Goal: Information Seeking & Learning: Learn about a topic

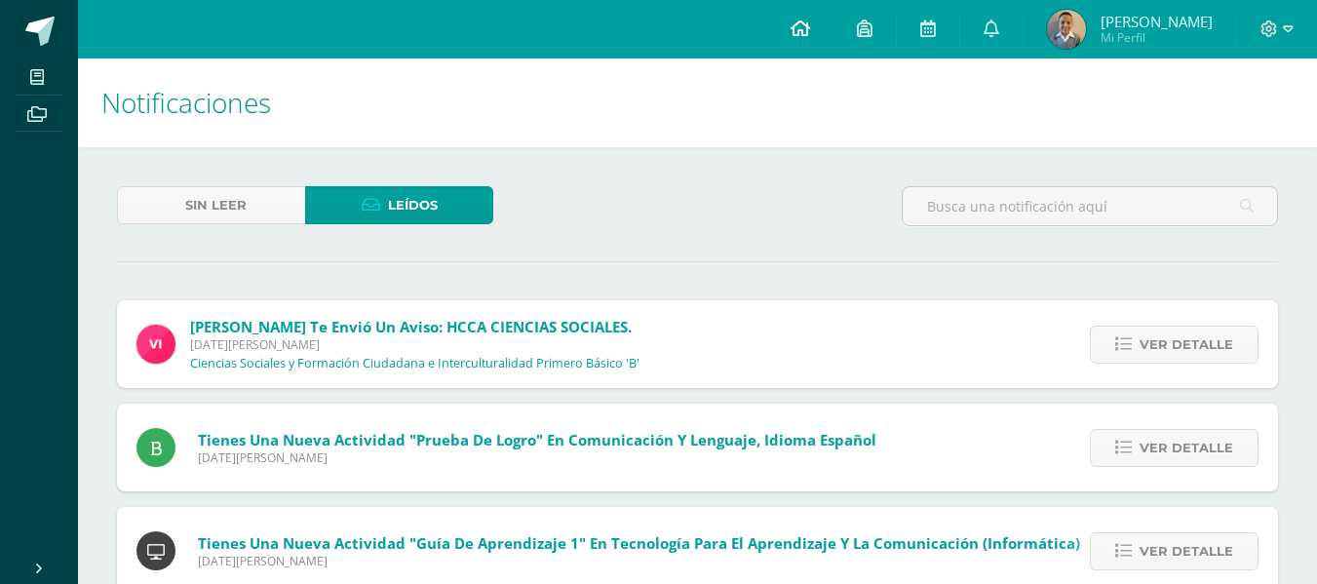
click at [833, 17] on link at bounding box center [800, 29] width 66 height 58
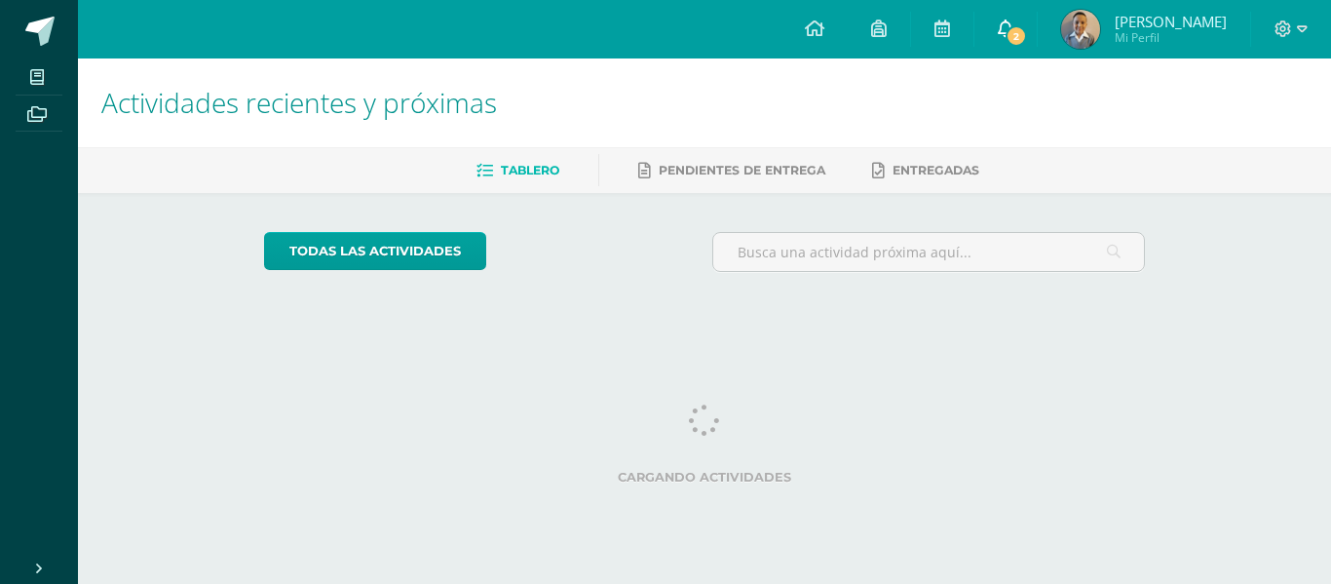
click at [1036, 52] on link "2" at bounding box center [1006, 29] width 62 height 58
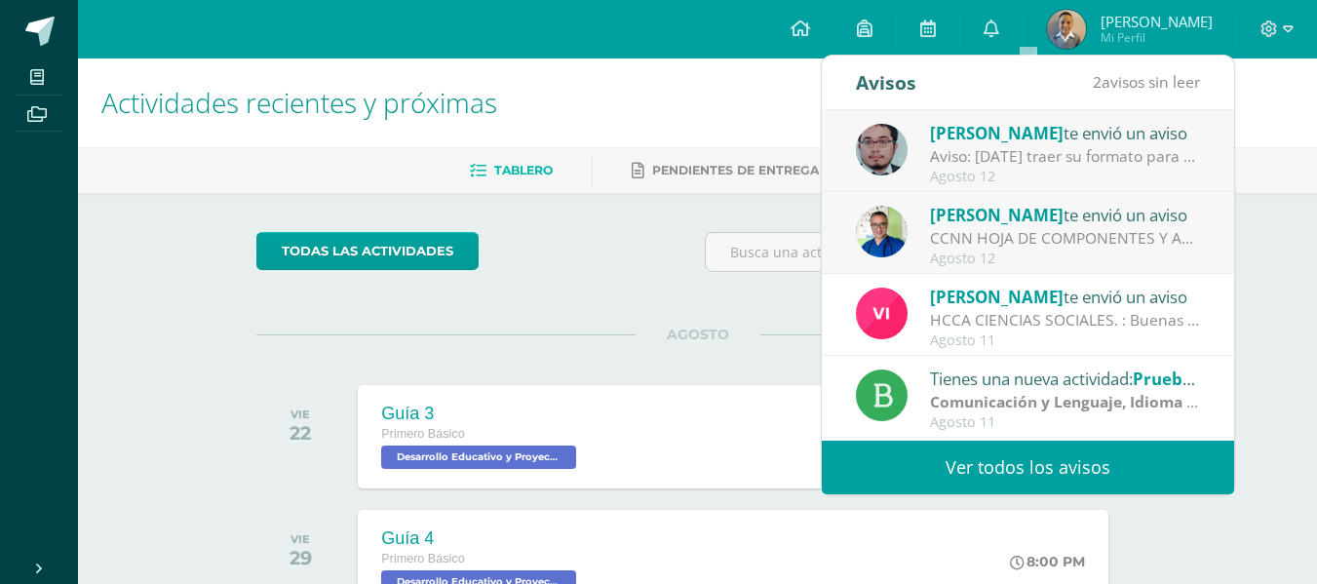
click at [1089, 257] on div "Agosto 12" at bounding box center [1065, 258] width 271 height 17
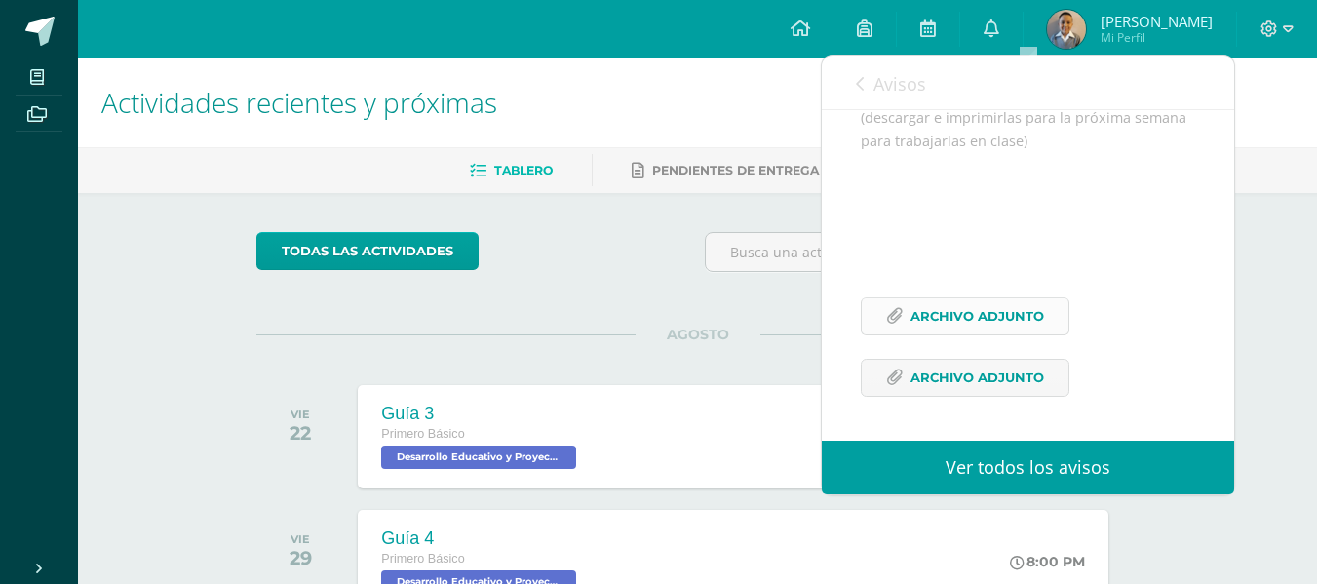
scroll to position [518, 0]
click at [1051, 315] on link "Archivo Adjunto" at bounding box center [965, 316] width 209 height 38
click at [982, 386] on span "Archivo Adjunto" at bounding box center [977, 378] width 134 height 36
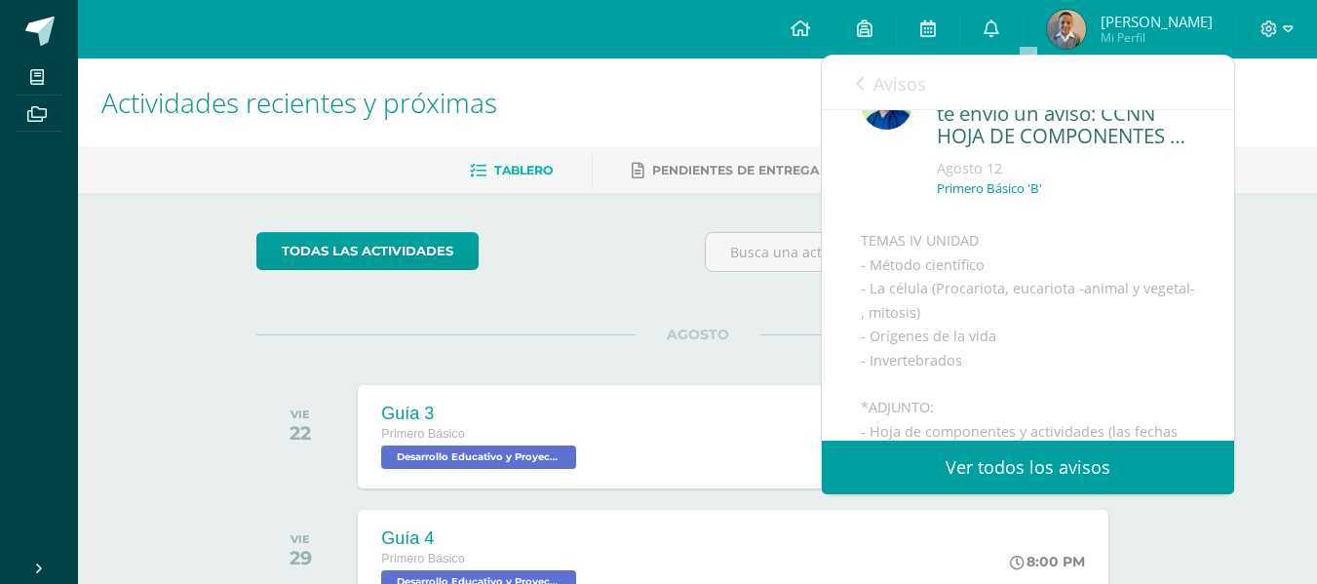
scroll to position [0, 0]
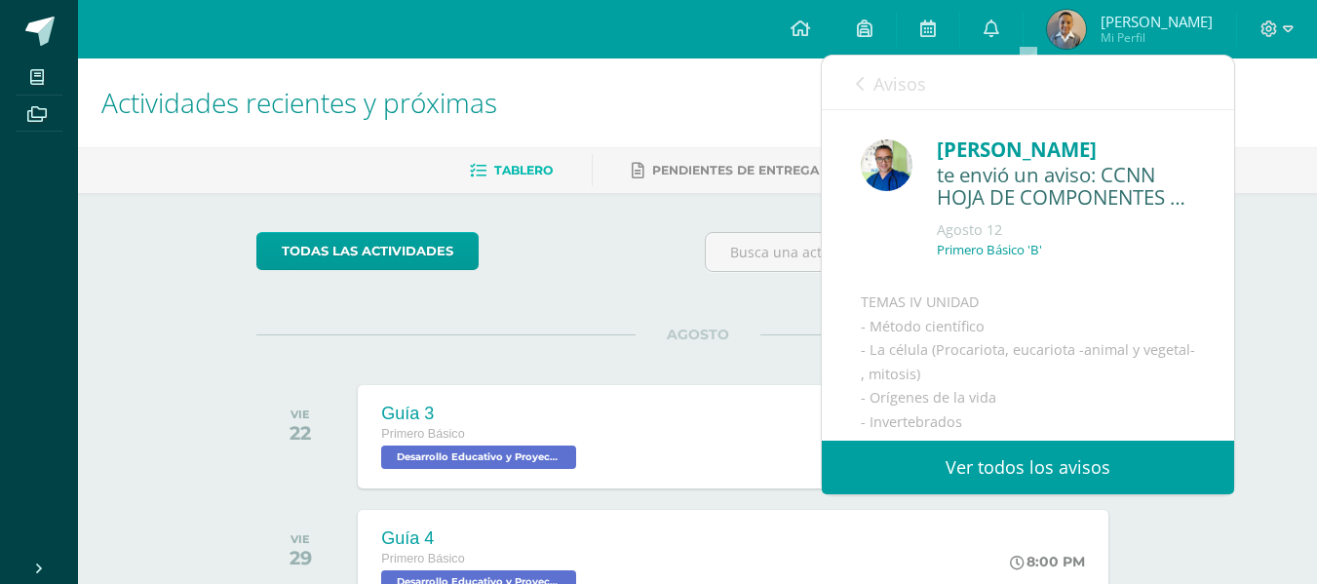
click at [912, 86] on span "Avisos" at bounding box center [899, 83] width 53 height 23
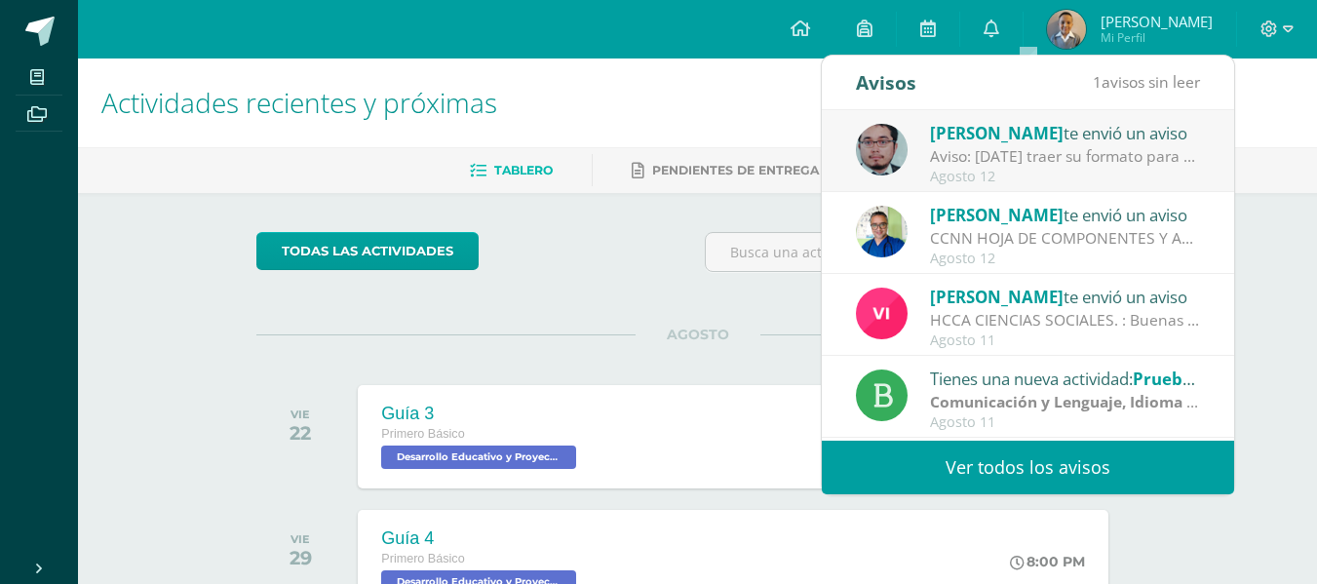
click at [1029, 172] on div "Agosto 12" at bounding box center [1065, 177] width 271 height 17
